Goal: Book appointment/travel/reservation

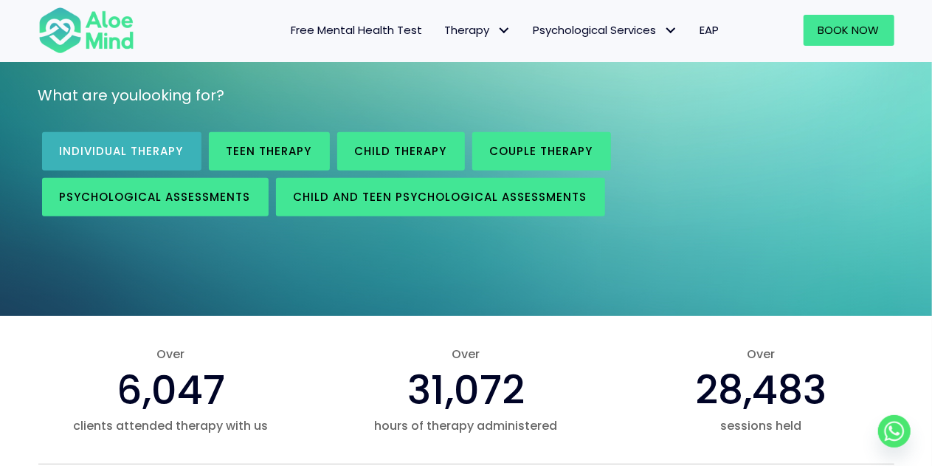
scroll to position [221, 0]
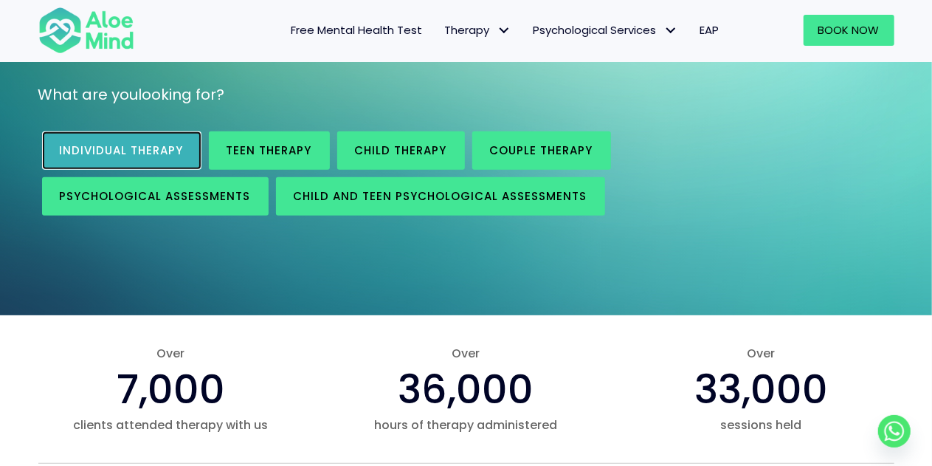
click at [151, 157] on span "Individual therapy" at bounding box center [122, 150] width 124 height 16
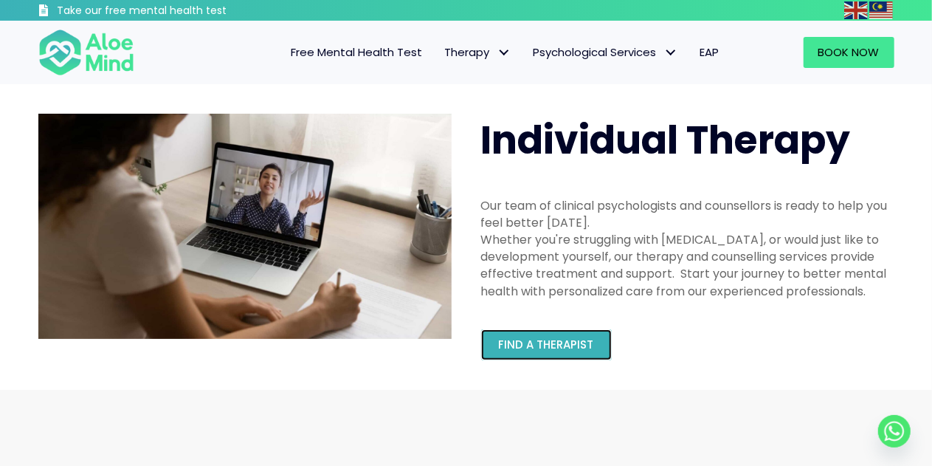
click at [561, 341] on span "Find a therapist" at bounding box center [546, 345] width 95 height 16
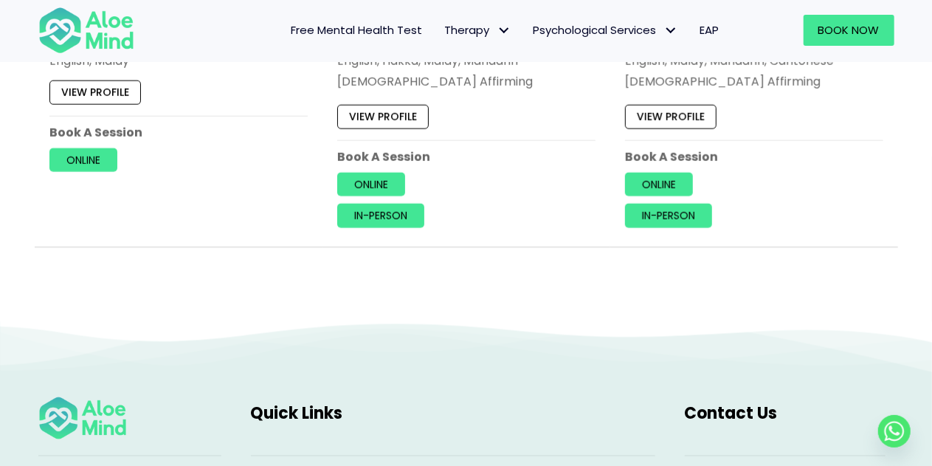
scroll to position [6627, 0]
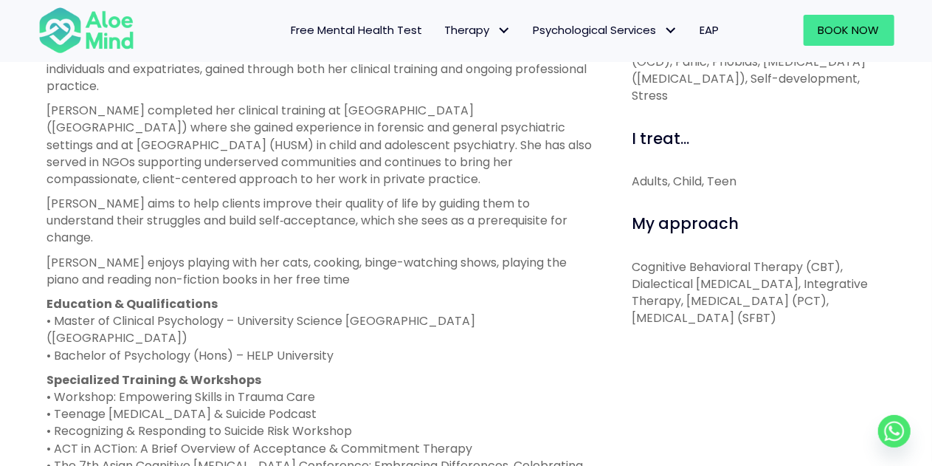
scroll to position [664, 0]
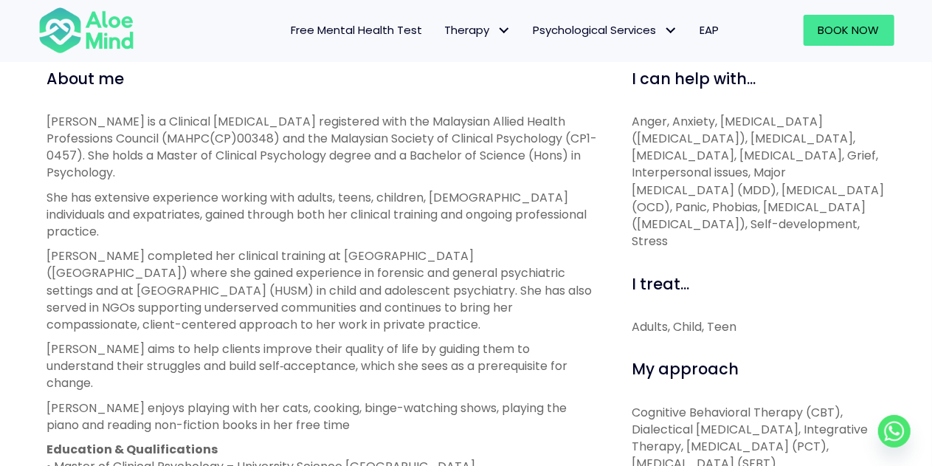
click at [258, 274] on p "Hanna completed her clinical training at Hospital Bahagia Ulu Kinta (HBUK) wher…" at bounding box center [323, 290] width 552 height 86
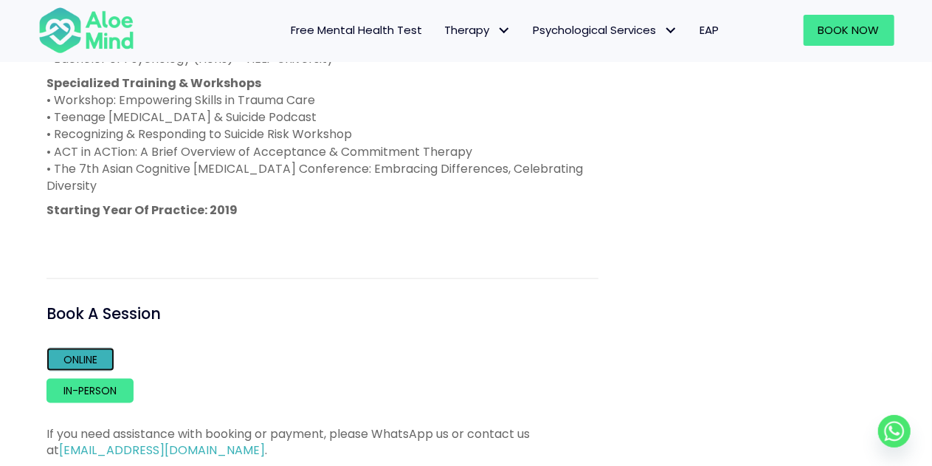
scroll to position [960, 0]
click at [56, 348] on link "Online" at bounding box center [81, 360] width 68 height 24
click at [320, 203] on p "Starting Year Of Practice: 2019" at bounding box center [323, 211] width 552 height 17
